Goal: Task Accomplishment & Management: Complete application form

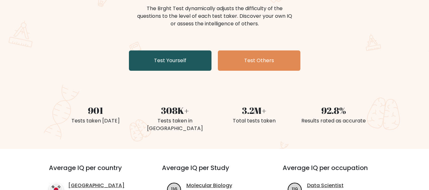
scroll to position [71, 0]
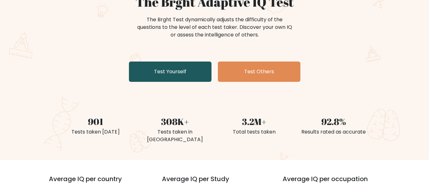
click at [167, 80] on link "Test Yourself" at bounding box center [170, 72] width 83 height 20
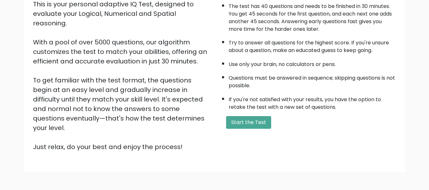
scroll to position [101, 0]
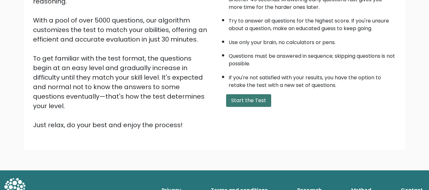
click at [259, 98] on button "Start the Test" at bounding box center [248, 100] width 45 height 13
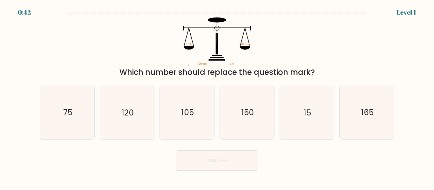
click at [137, 73] on div "Which number should replace the question mark?" at bounding box center [217, 72] width 347 height 11
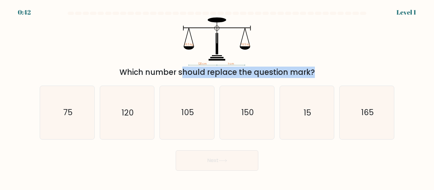
click at [137, 73] on div "Which number should replace the question mark?" at bounding box center [217, 72] width 347 height 11
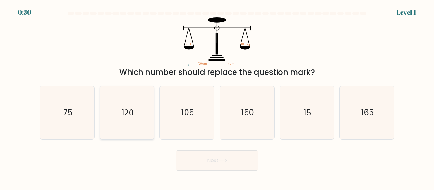
click at [122, 108] on text "120" at bounding box center [128, 112] width 12 height 11
click at [217, 97] on input "b. 120" at bounding box center [217, 96] width 0 height 2
radio input "true"
click at [221, 165] on button "Next" at bounding box center [217, 161] width 83 height 20
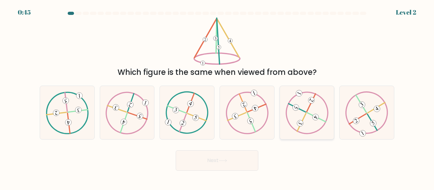
click at [301, 116] on icon at bounding box center [306, 112] width 43 height 43
click at [217, 97] on input "e." at bounding box center [217, 96] width 0 height 2
radio input "true"
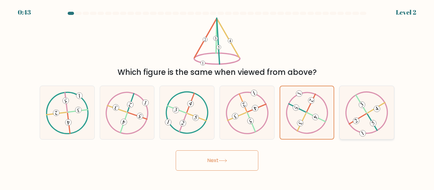
click at [362, 118] on icon at bounding box center [366, 112] width 43 height 43
click at [217, 97] on input "f." at bounding box center [217, 96] width 0 height 2
radio input "true"
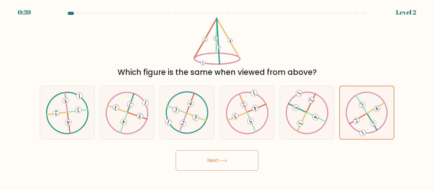
click at [213, 161] on button "Next" at bounding box center [217, 161] width 83 height 20
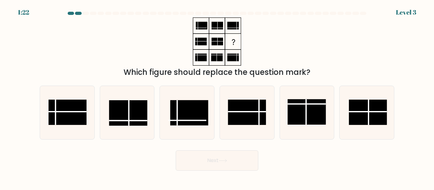
click at [148, 71] on div "Which figure should replace the question mark?" at bounding box center [217, 72] width 347 height 11
click at [148, 72] on div "Which figure should replace the question mark?" at bounding box center [217, 72] width 347 height 11
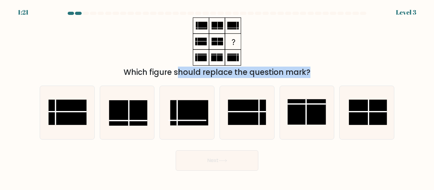
click at [148, 72] on div "Which figure should replace the question mark?" at bounding box center [217, 72] width 347 height 11
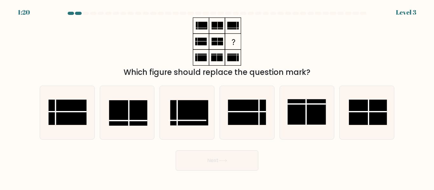
click at [126, 54] on div "Which figure should replace the question mark?" at bounding box center [217, 47] width 362 height 61
click at [74, 112] on line at bounding box center [67, 112] width 38 height 0
click at [217, 97] on input "a." at bounding box center [217, 96] width 0 height 2
radio input "true"
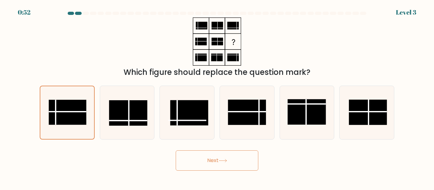
click at [211, 169] on button "Next" at bounding box center [217, 161] width 83 height 20
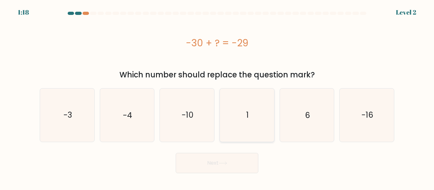
click at [243, 120] on icon "1" at bounding box center [246, 115] width 53 height 53
click at [217, 97] on input "d. 1" at bounding box center [217, 96] width 0 height 2
radio input "true"
click at [199, 157] on button "Next" at bounding box center [217, 163] width 83 height 20
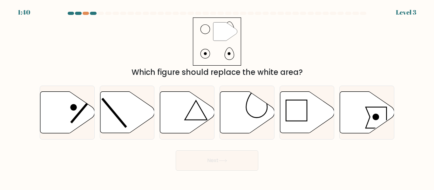
click at [245, 71] on div "Which figure should replace the white area?" at bounding box center [217, 72] width 347 height 11
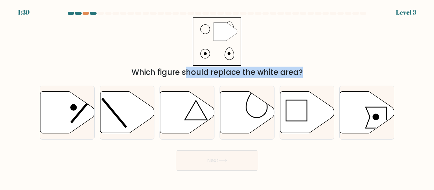
click at [245, 71] on div "Which figure should replace the white area?" at bounding box center [217, 72] width 347 height 11
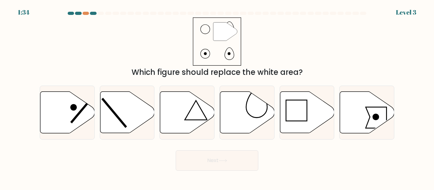
click at [260, 36] on div "" Which figure should replace the white area?" at bounding box center [217, 47] width 362 height 61
click at [241, 118] on icon at bounding box center [247, 113] width 54 height 42
click at [217, 97] on input "d." at bounding box center [217, 96] width 0 height 2
radio input "true"
click at [238, 161] on button "Next" at bounding box center [217, 161] width 83 height 20
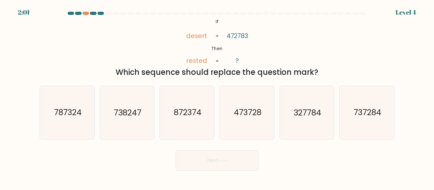
click at [191, 72] on div "Which sequence should replace the question mark?" at bounding box center [217, 72] width 347 height 11
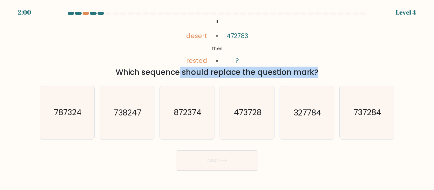
click at [191, 72] on div "Which sequence should replace the question mark?" at bounding box center [217, 72] width 347 height 11
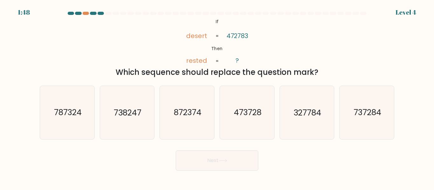
drag, startPoint x: 212, startPoint y: 56, endPoint x: 207, endPoint y: 56, distance: 4.4
click at [212, 56] on icon "@import url('[URL][DOMAIN_NAME]); If Then desert rested 472783 ? = =" at bounding box center [217, 41] width 78 height 48
click at [123, 121] on icon "738247" at bounding box center [126, 112] width 53 height 53
click at [217, 97] on input "b. 738247" at bounding box center [217, 96] width 0 height 2
radio input "true"
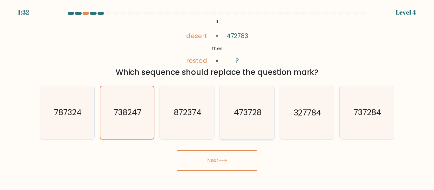
click at [255, 114] on text "473728" at bounding box center [247, 112] width 28 height 11
click at [217, 97] on input "d. 473728" at bounding box center [217, 96] width 0 height 2
radio input "true"
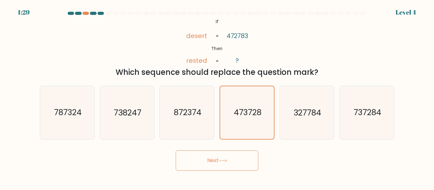
click at [209, 164] on button "Next" at bounding box center [217, 161] width 83 height 20
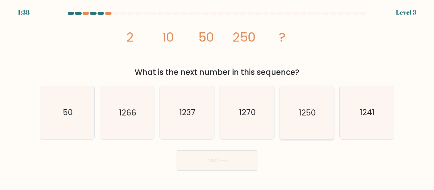
click at [290, 116] on icon "1250" at bounding box center [306, 112] width 53 height 53
click at [217, 97] on input "e. 1250" at bounding box center [217, 96] width 0 height 2
radio input "true"
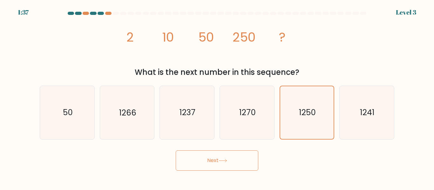
click at [204, 158] on button "Next" at bounding box center [217, 161] width 83 height 20
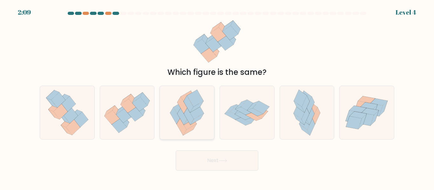
click at [198, 118] on icon at bounding box center [197, 119] width 13 height 11
click at [217, 97] on input "c." at bounding box center [217, 96] width 0 height 2
radio input "true"
click at [218, 156] on button "Next" at bounding box center [217, 161] width 83 height 20
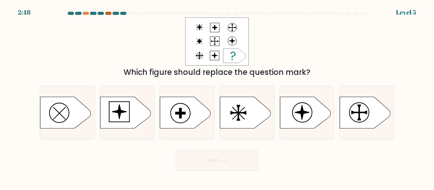
click at [108, 13] on div at bounding box center [108, 13] width 6 height 3
click at [88, 110] on icon at bounding box center [65, 113] width 51 height 32
click at [217, 97] on input "a." at bounding box center [217, 96] width 0 height 2
radio input "true"
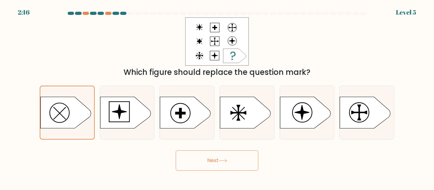
click at [215, 157] on button "Next" at bounding box center [217, 161] width 83 height 20
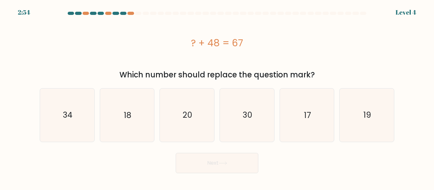
click at [143, 39] on div "? + 48 = 67" at bounding box center [217, 43] width 354 height 14
drag, startPoint x: 367, startPoint y: 120, endPoint x: 378, endPoint y: 118, distance: 11.2
click at [368, 119] on text "19" at bounding box center [367, 115] width 8 height 11
click at [217, 97] on input "f. 19" at bounding box center [217, 96] width 0 height 2
radio input "true"
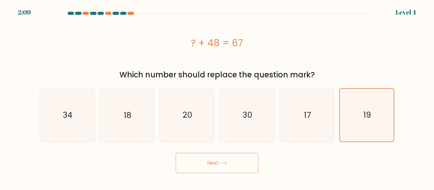
click at [212, 156] on button "Next" at bounding box center [217, 163] width 83 height 20
